Goal: Use online tool/utility: Use online tool/utility

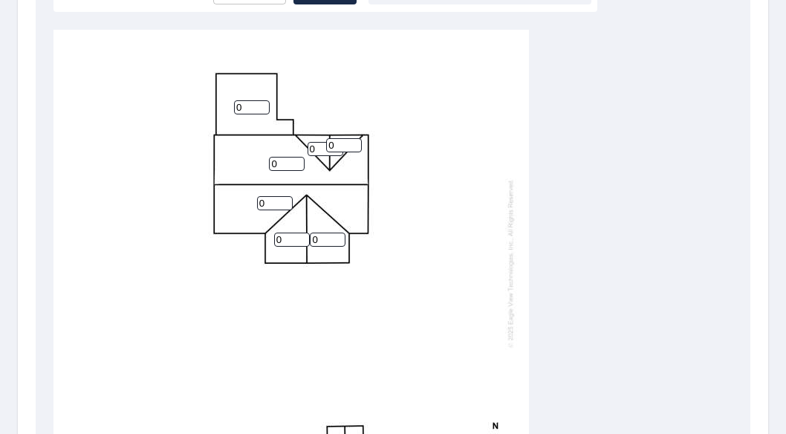
scroll to position [489, 0]
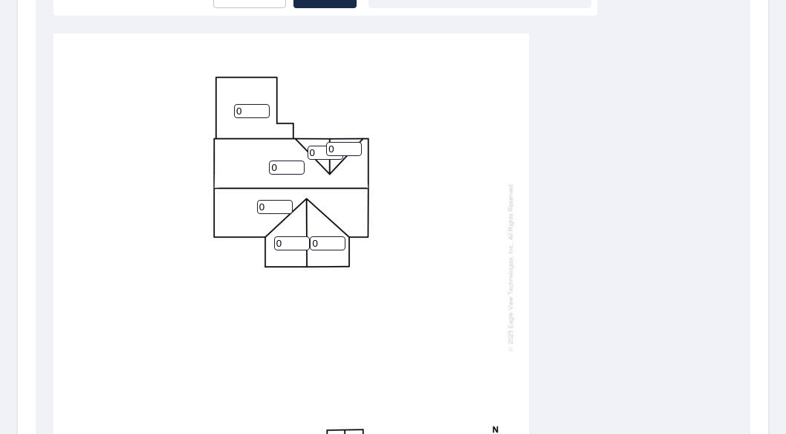
click at [317, 153] on input "0" at bounding box center [326, 153] width 36 height 14
type input "4"
click at [345, 143] on input "0" at bounding box center [344, 149] width 36 height 14
type input "4"
click at [281, 170] on input "0" at bounding box center [287, 168] width 36 height 14
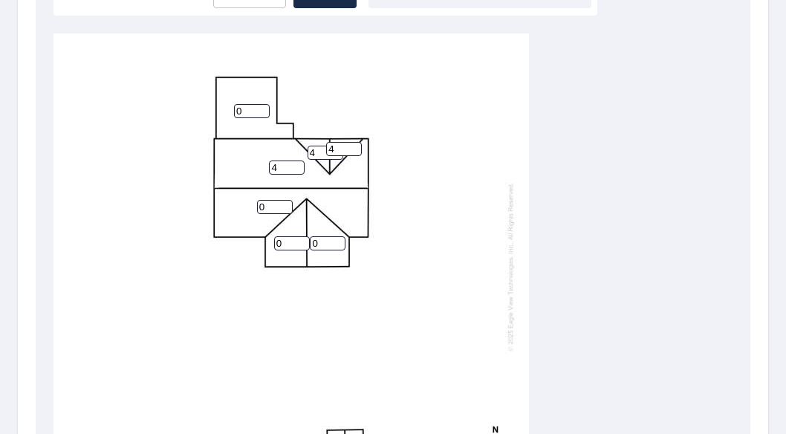
type input "4"
click at [269, 206] on input "0" at bounding box center [275, 207] width 36 height 14
type input "4"
click at [284, 244] on input "0" at bounding box center [292, 243] width 36 height 14
type input "4"
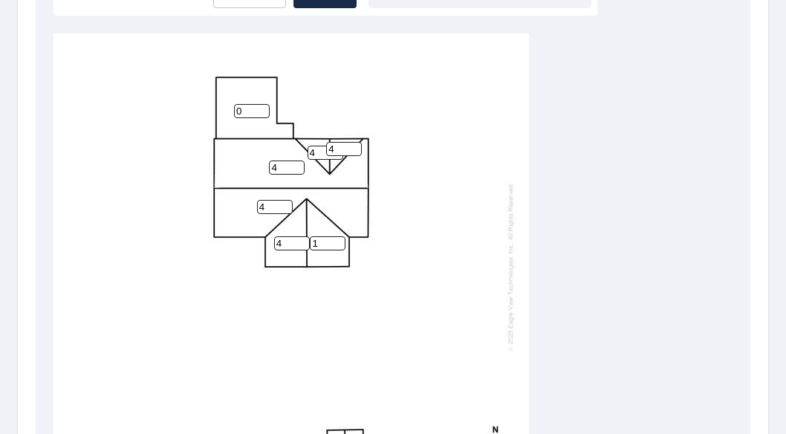
click at [339, 240] on input "1" at bounding box center [328, 243] width 36 height 14
click at [340, 238] on input "2" at bounding box center [328, 243] width 36 height 14
click at [340, 238] on input "3" at bounding box center [328, 243] width 36 height 14
type input "4"
click at [340, 238] on input "4" at bounding box center [328, 243] width 36 height 14
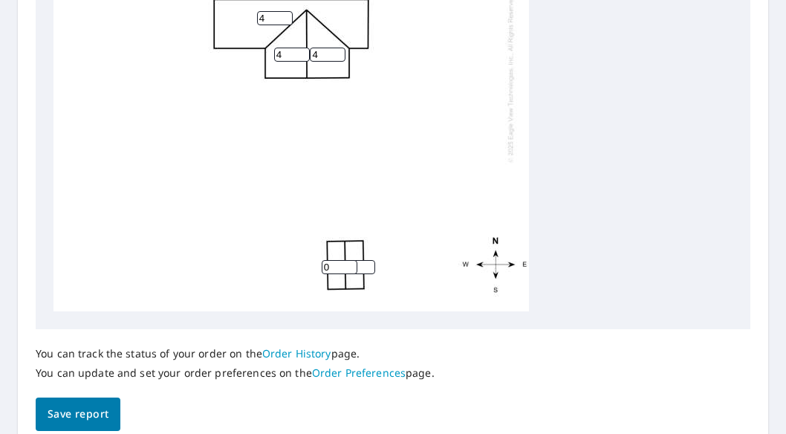
scroll to position [716, 0]
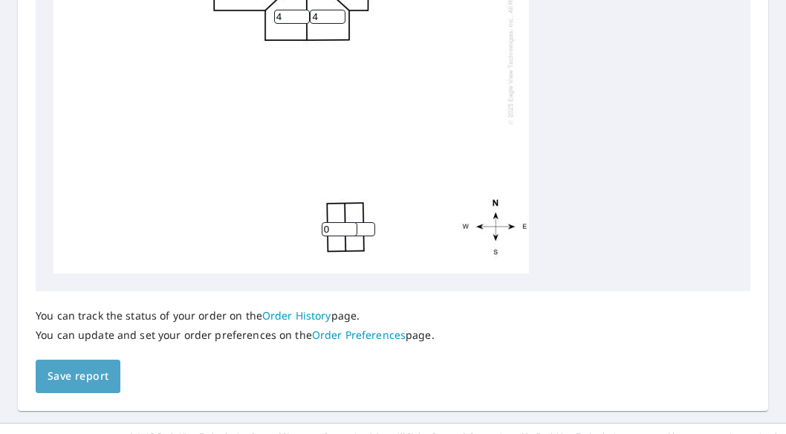
click at [68, 386] on button "Save report" at bounding box center [78, 376] width 85 height 33
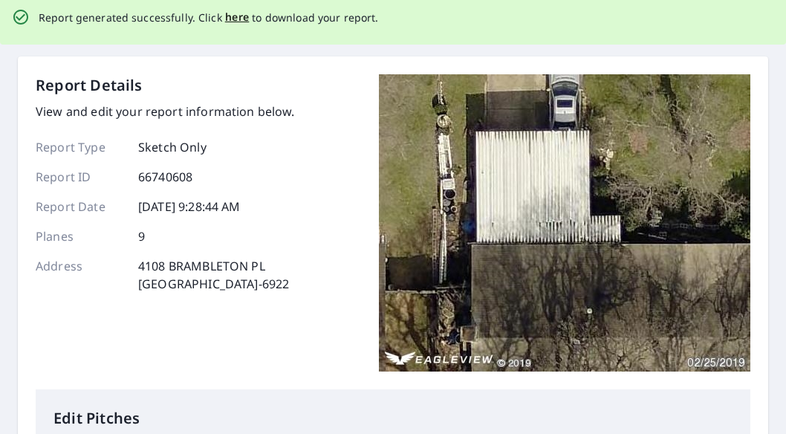
scroll to position [0, 0]
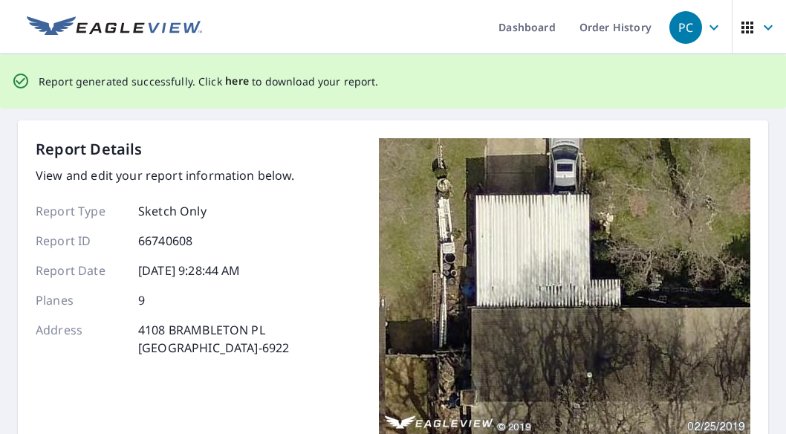
click at [225, 80] on span "here" at bounding box center [237, 81] width 25 height 19
